Goal: Check status: Check status

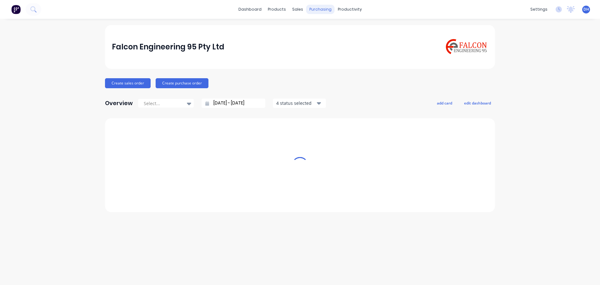
click at [319, 9] on div "purchasing" at bounding box center [320, 9] width 28 height 9
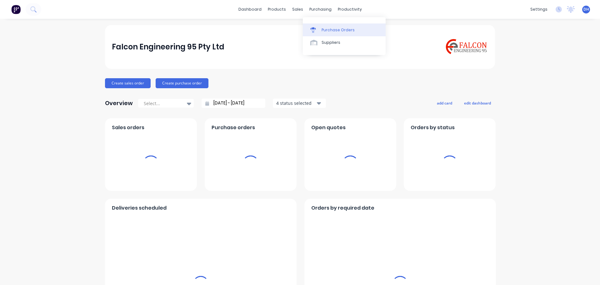
click at [327, 31] on div "Purchase Orders" at bounding box center [338, 30] width 33 height 6
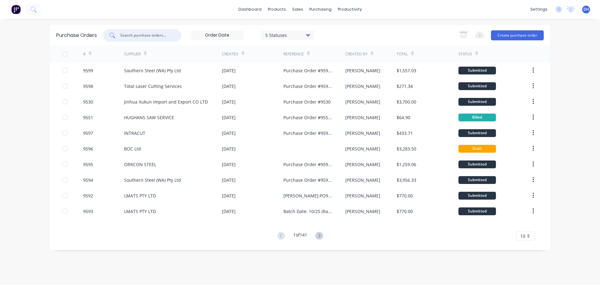
click at [157, 37] on input "text" at bounding box center [146, 35] width 52 height 6
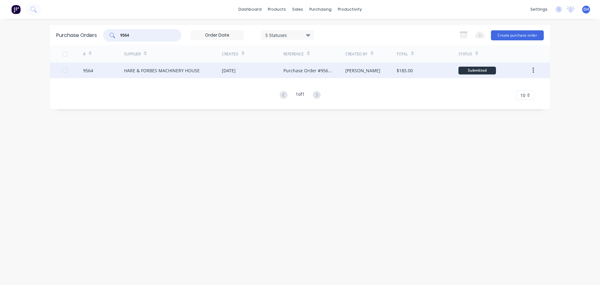
type input "9564"
click at [170, 74] on div "HARE & FORBES MACHINERY HOUSE" at bounding box center [173, 70] width 98 height 16
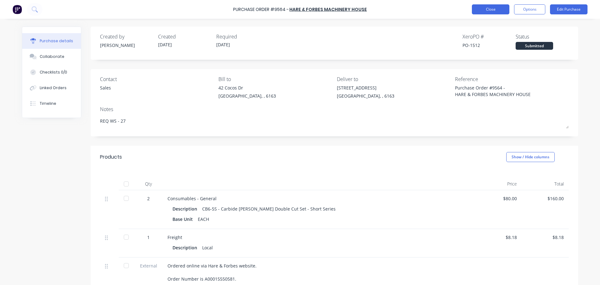
click at [496, 12] on button "Close" at bounding box center [490, 9] width 37 height 10
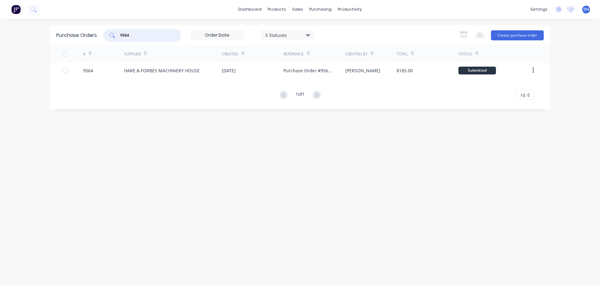
click at [143, 35] on input "9564" at bounding box center [146, 35] width 52 height 6
drag, startPoint x: 143, startPoint y: 35, endPoint x: 50, endPoint y: 37, distance: 93.5
click at [50, 37] on div "Purchase Orders 9564 5 Statuses 5 Statuses Export to Excel (XLSX) Create purcha…" at bounding box center [300, 35] width 500 height 20
paste input "435"
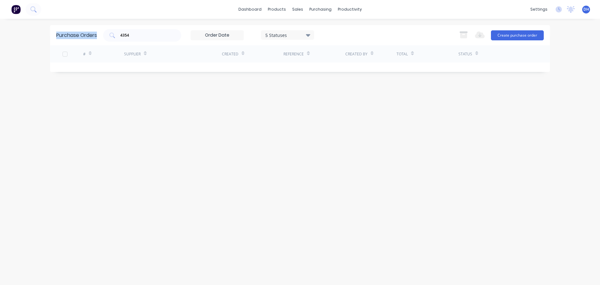
drag, startPoint x: 146, startPoint y: 38, endPoint x: 51, endPoint y: 41, distance: 95.7
click at [51, 41] on div "Purchase Orders 4354 5 Statuses 5 Statuses Export to Excel (XLSX) Create purcha…" at bounding box center [300, 35] width 500 height 20
click at [149, 37] on input "4354" at bounding box center [146, 35] width 52 height 6
click at [137, 37] on input "4354" at bounding box center [146, 35] width 52 height 6
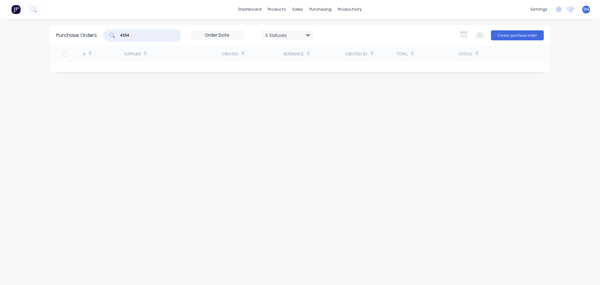
click at [137, 37] on input "4354" at bounding box center [146, 35] width 52 height 6
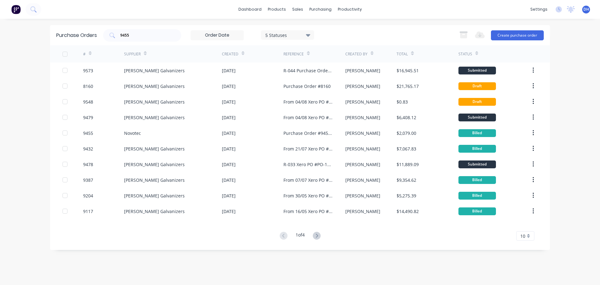
drag, startPoint x: 150, startPoint y: 39, endPoint x: 50, endPoint y: 36, distance: 100.0
click at [52, 39] on div "Purchase Orders 9455 5 Statuses 5 Statuses Export to Excel (XLSX) Create purcha…" at bounding box center [300, 35] width 500 height 20
click at [142, 33] on input "9455" at bounding box center [146, 35] width 52 height 6
type input "9526"
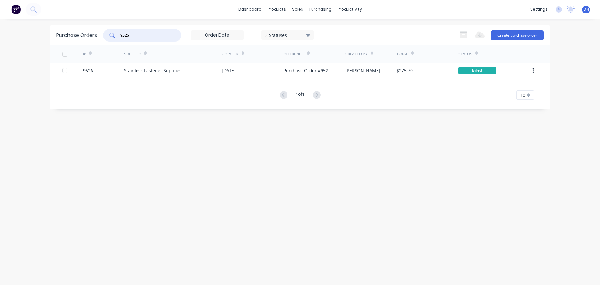
drag, startPoint x: 155, startPoint y: 36, endPoint x: 119, endPoint y: 37, distance: 36.3
click at [119, 37] on div "9526" at bounding box center [142, 35] width 78 height 12
drag, startPoint x: 341, startPoint y: 5, endPoint x: 341, endPoint y: 8, distance: 3.4
click at [341, 5] on div "productivity" at bounding box center [350, 9] width 30 height 9
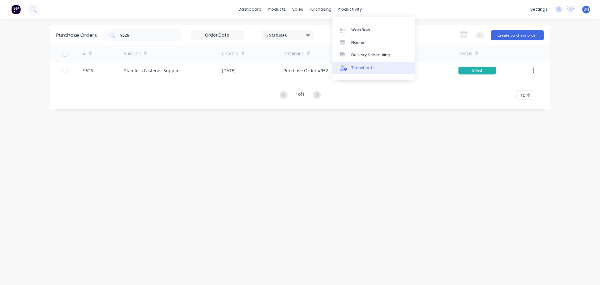
click at [364, 67] on div "Timesheets" at bounding box center [362, 68] width 23 height 6
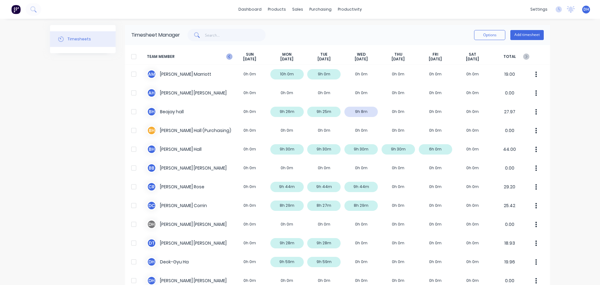
click at [226, 58] on icon at bounding box center [229, 56] width 6 height 6
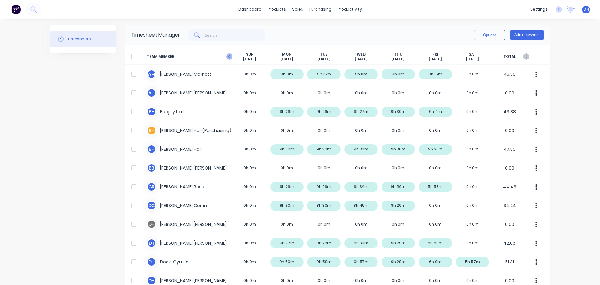
click at [228, 58] on icon at bounding box center [229, 56] width 6 height 6
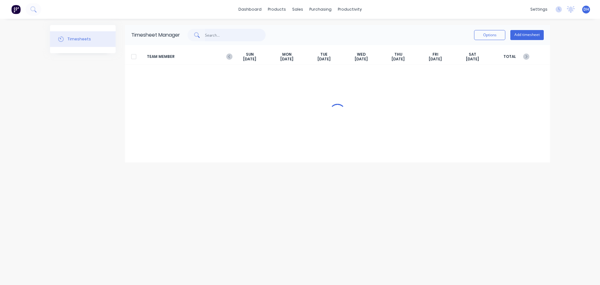
click at [255, 40] on input "text" at bounding box center [235, 35] width 61 height 12
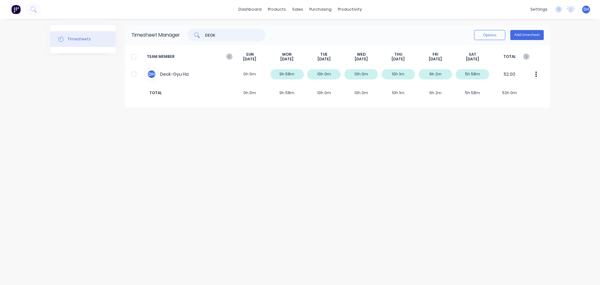
type input "DEOK"
